Goal: Task Accomplishment & Management: Manage account settings

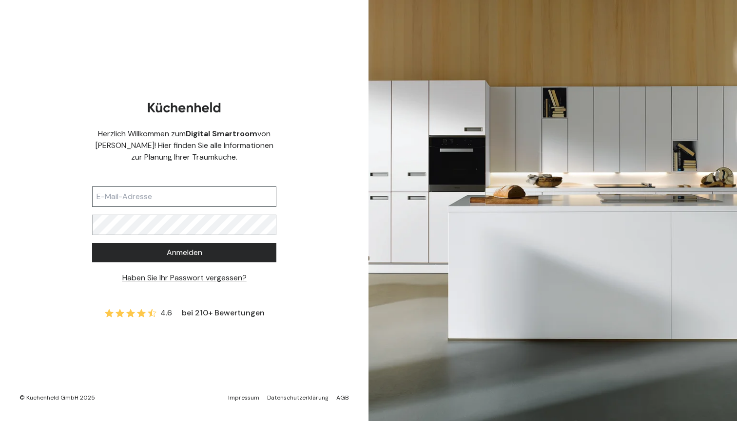
click at [262, 196] on input "text" at bounding box center [184, 197] width 184 height 20
click at [184, 252] on button "Anmelden" at bounding box center [184, 252] width 184 height 19
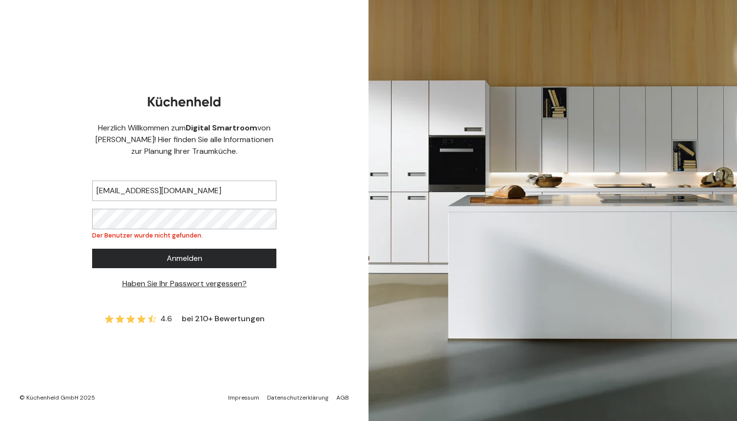
click at [210, 254] on button "Anmelden" at bounding box center [184, 258] width 184 height 19
click at [177, 191] on input "[EMAIL_ADDRESS][DOMAIN_NAME]" at bounding box center [184, 191] width 184 height 20
click at [171, 184] on input "[EMAIL_ADDRESS][DOMAIN_NAME]" at bounding box center [184, 191] width 184 height 20
click at [170, 189] on input "[EMAIL_ADDRESS][DOMAIN_NAME]" at bounding box center [184, 191] width 184 height 20
click at [142, 260] on button "Anmelden" at bounding box center [184, 258] width 184 height 19
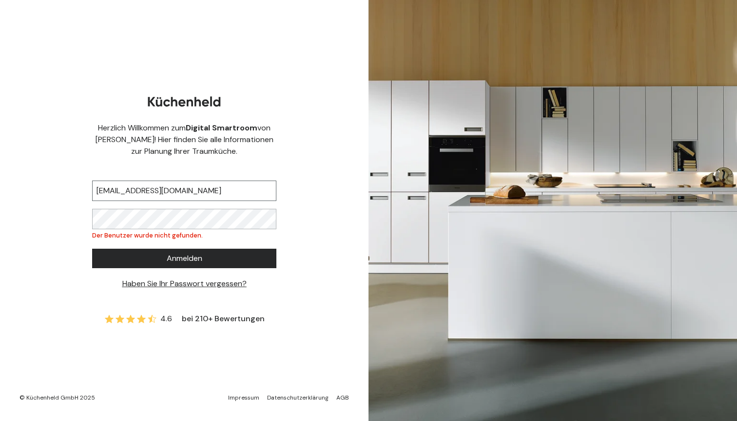
click at [187, 197] on input "[EMAIL_ADDRESS][DOMAIN_NAME]" at bounding box center [184, 191] width 184 height 20
type input "[EMAIL_ADDRESS][DOMAIN_NAME]"
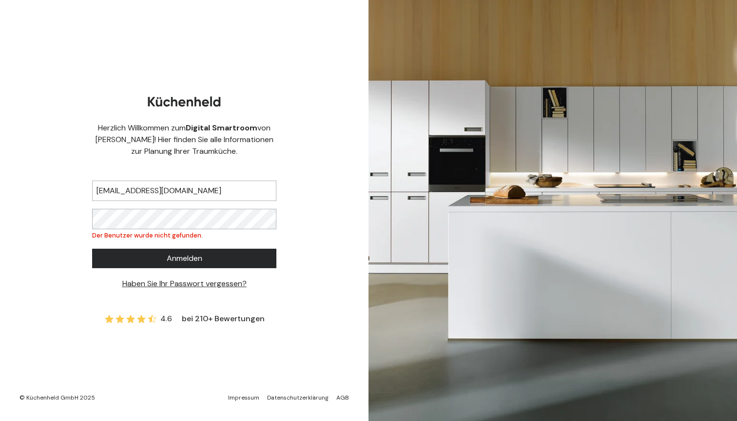
click at [161, 259] on button "Anmelden" at bounding box center [184, 258] width 184 height 19
